Goal: Task Accomplishment & Management: Use online tool/utility

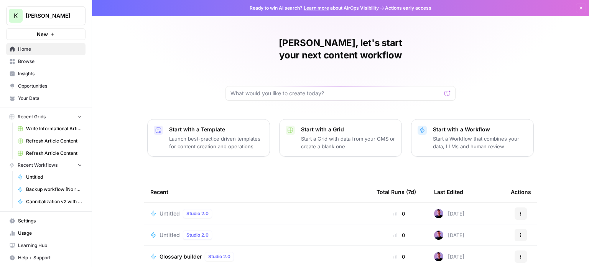
drag, startPoint x: 0, startPoint y: 0, endPoint x: 175, endPoint y: 155, distance: 233.4
click at [175, 155] on div "[PERSON_NAME], let's start your next content workflow Start with a Template Lau…" at bounding box center [340, 182] width 497 height 365
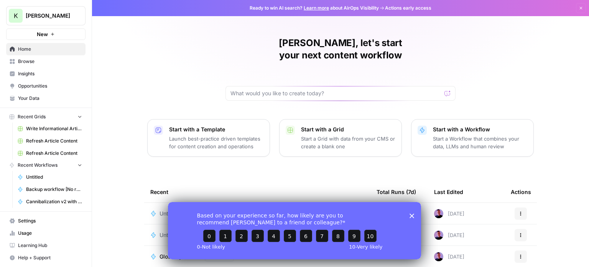
click at [415, 215] on div "Based on your experience so far, how likely are you to recommend [PERSON_NAME] …" at bounding box center [294, 229] width 253 height 57
click at [414, 215] on div "Based on your experience so far, how likely are you to recommend [PERSON_NAME] …" at bounding box center [294, 229] width 253 height 57
click at [406, 211] on div "Based on your experience so far, how likely are you to recommend [PERSON_NAME] …" at bounding box center [294, 229] width 253 height 57
click at [409, 213] on div "Based on your experience so far, how likely are you to recommend [PERSON_NAME] …" at bounding box center [294, 229] width 253 height 57
click at [413, 214] on polygon "Close survey" at bounding box center [412, 215] width 5 height 5
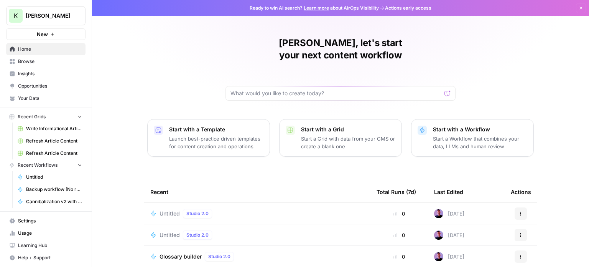
click at [316, 142] on button "Start with a Grid Start a Grid with data from your CMS or create a blank one" at bounding box center [340, 138] width 123 height 38
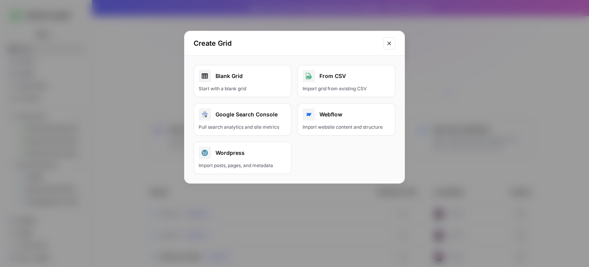
click at [334, 179] on div "Blank Grid Start with a blank grid From CSV Import grid from existing CSV Googl…" at bounding box center [295, 119] width 220 height 127
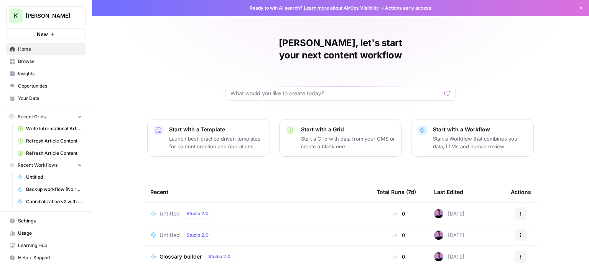
click at [456, 151] on div "[PERSON_NAME], let's start your next content workflow Start with a Template Lau…" at bounding box center [340, 182] width 497 height 365
click at [462, 135] on p "Start a Workflow that combines your data, LLMs and human review" at bounding box center [480, 142] width 94 height 15
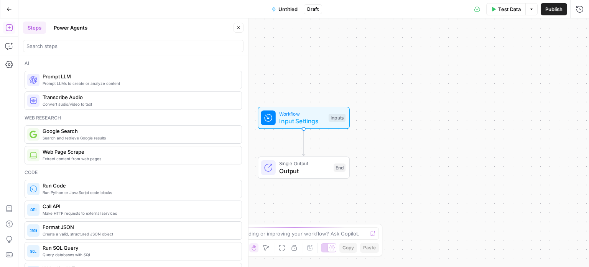
click at [8, 7] on icon "button" at bounding box center [9, 9] width 5 height 5
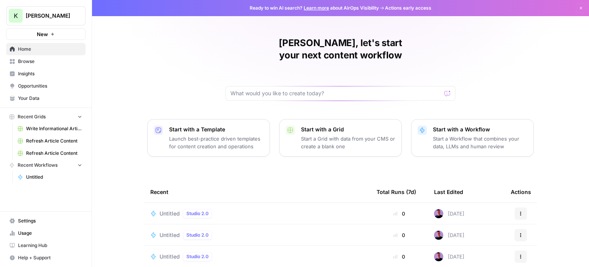
drag, startPoint x: 147, startPoint y: 82, endPoint x: 135, endPoint y: 76, distance: 12.9
click at [135, 76] on div "[PERSON_NAME], let's start your next content workflow Start with a Template Lau…" at bounding box center [340, 182] width 497 height 365
click at [48, 86] on span "Opportunities" at bounding box center [50, 85] width 64 height 7
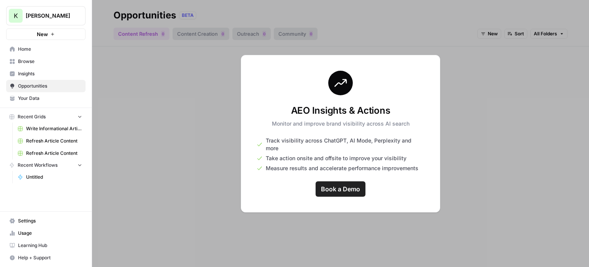
click at [123, 111] on div at bounding box center [340, 133] width 497 height 267
